Goal: Information Seeking & Learning: Learn about a topic

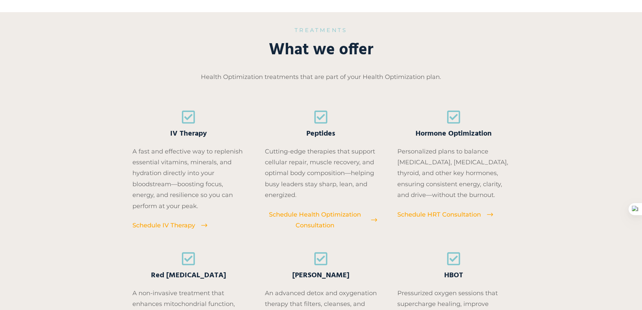
scroll to position [674, 0]
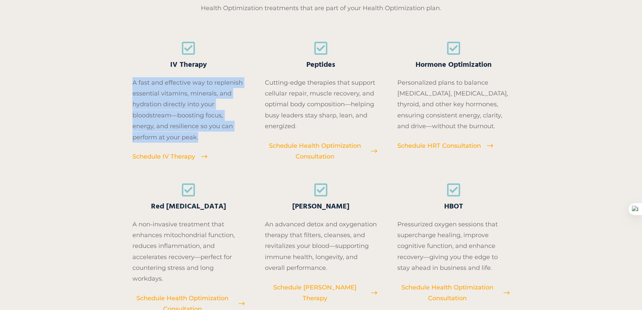
drag, startPoint x: 133, startPoint y: 83, endPoint x: 203, endPoint y: 138, distance: 88.5
click at [203, 138] on p "A fast and effective way to replenish essential vitamins, minerals, and hydrati…" at bounding box center [188, 109] width 112 height 65
copy p "A fast and effective way to replenish essential vitamins, minerals, and hydrati…"
drag, startPoint x: 170, startPoint y: 64, endPoint x: 217, endPoint y: 141, distance: 89.7
click at [217, 141] on div "IV Therapy A fast and effective way to replenish essential vitamins, minerals, …" at bounding box center [188, 101] width 112 height 121
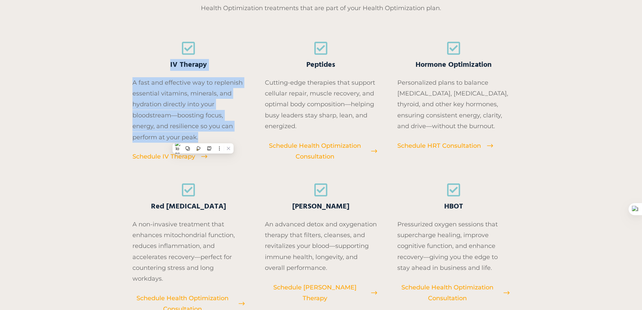
copy div "IV Therapy A fast and effective way to replenish essential vitamins, minerals, …"
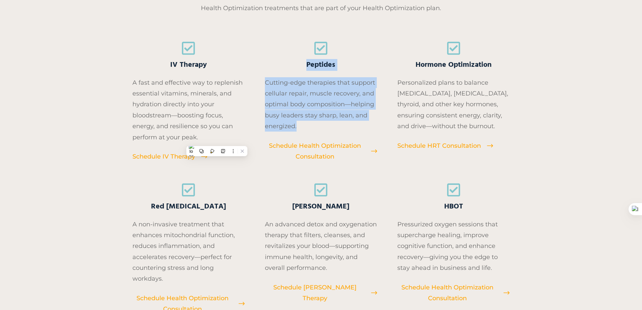
drag, startPoint x: 307, startPoint y: 65, endPoint x: 310, endPoint y: 128, distance: 62.7
click at [310, 128] on div "Peptides Cutting-edge therapies that support cellular repair, muscle recovery, …" at bounding box center [321, 101] width 112 height 121
copy div "Peptides Cutting-edge therapies that support cellular repair, muscle recovery, …"
click at [352, 63] on h4 "Peptides" at bounding box center [321, 56] width 112 height 30
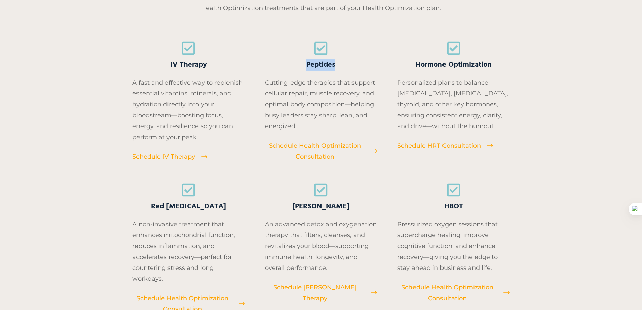
drag, startPoint x: 326, startPoint y: 65, endPoint x: 307, endPoint y: 65, distance: 19.2
click at [307, 65] on h4 "Peptides" at bounding box center [321, 56] width 112 height 30
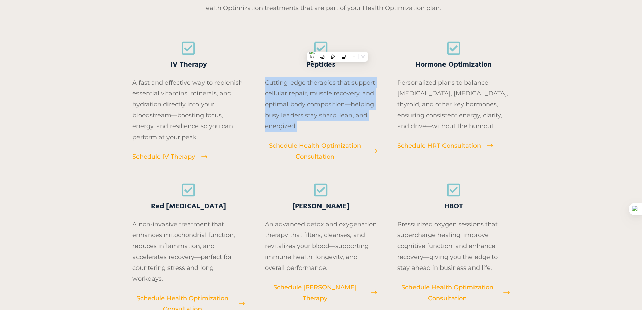
drag, startPoint x: 267, startPoint y: 84, endPoint x: 316, endPoint y: 125, distance: 64.3
click at [316, 125] on p "Cutting-edge therapies that support cellular repair, muscle recovery, and optim…" at bounding box center [321, 104] width 112 height 55
copy p "Cutting-edge therapies that support cellular repair, muscle recovery, and optim…"
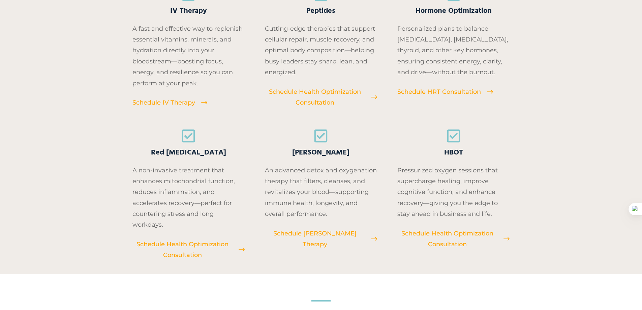
scroll to position [741, 0]
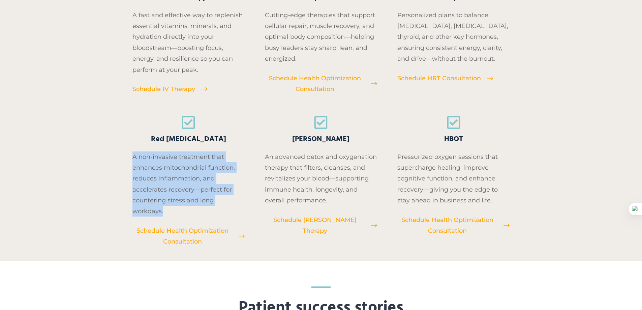
drag, startPoint x: 133, startPoint y: 158, endPoint x: 182, endPoint y: 214, distance: 74.5
click at [182, 214] on p "A non-invasive treatment that enhances mitochondrial function, reduces inflamma…" at bounding box center [188, 183] width 112 height 65
drag, startPoint x: 159, startPoint y: 137, endPoint x: 188, endPoint y: 209, distance: 77.1
click at [188, 209] on div "Red [MEDICAL_DATA] A non-invasive treatment that enhances mitochondrial functio…" at bounding box center [188, 181] width 112 height 132
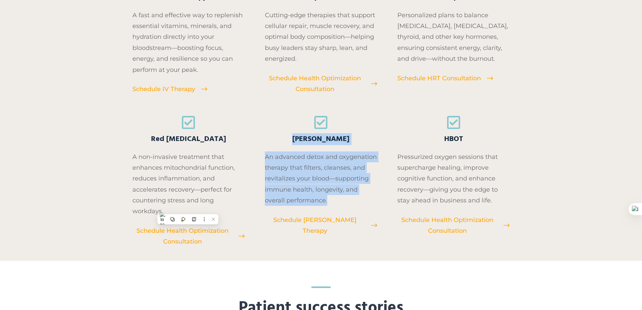
drag, startPoint x: 326, startPoint y: 153, endPoint x: 346, endPoint y: 202, distance: 53.1
click at [346, 202] on div "[PERSON_NAME] An advanced detox and oxygenation therapy that filters, cleanses,…" at bounding box center [321, 181] width 112 height 132
copy div "[PERSON_NAME] An advanced detox and oxygenation therapy that filters, cleanses,…"
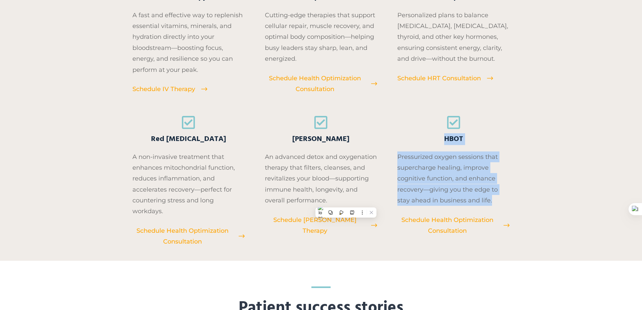
drag, startPoint x: 445, startPoint y: 139, endPoint x: 499, endPoint y: 199, distance: 80.6
click at [499, 199] on div "HBOT Pressurized oxygen sessions that supercharge healing, improve cognitive fu…" at bounding box center [453, 181] width 112 height 132
copy div "HBOT Pressurized oxygen sessions that supercharge healing, improve cognitive fu…"
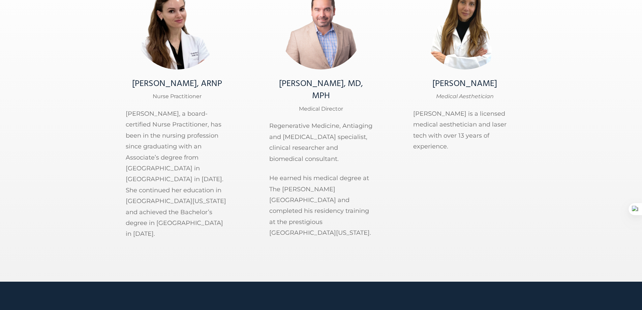
scroll to position [2830, 0]
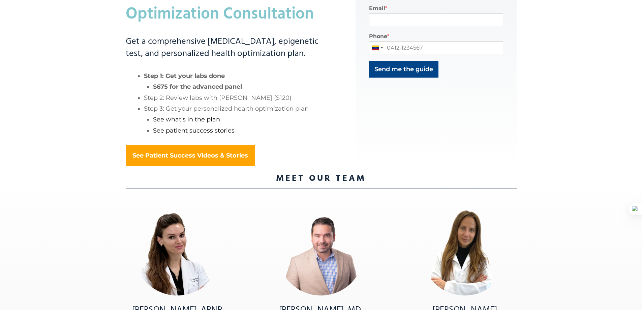
scroll to position [337, 0]
